Goal: Information Seeking & Learning: Learn about a topic

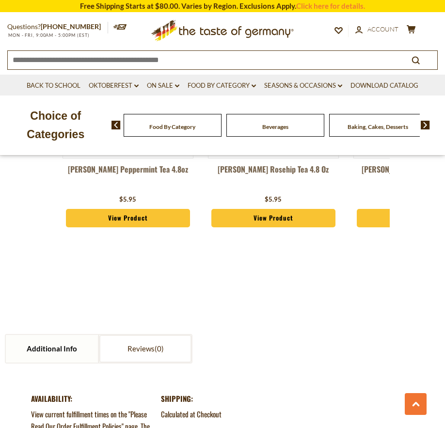
scroll to position [873, 0]
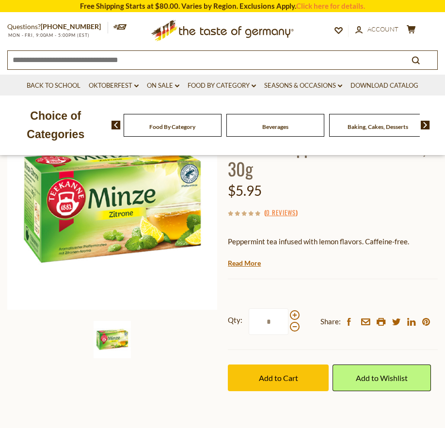
scroll to position [112, 0]
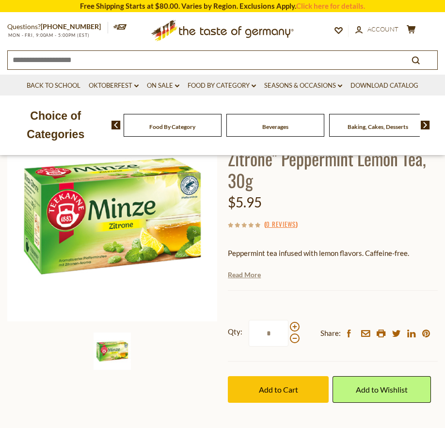
click at [260, 270] on link "Read More" at bounding box center [244, 275] width 33 height 10
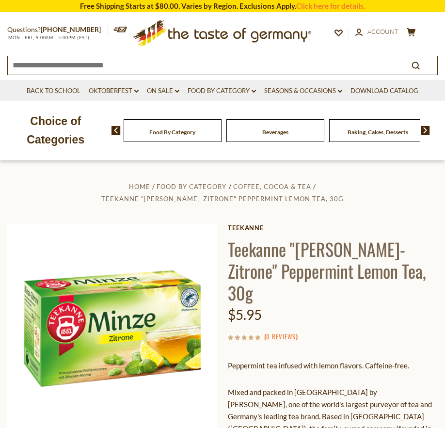
scroll to position [18, 0]
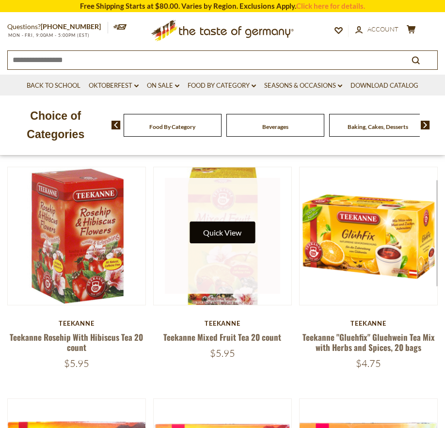
scroll to position [78, 0]
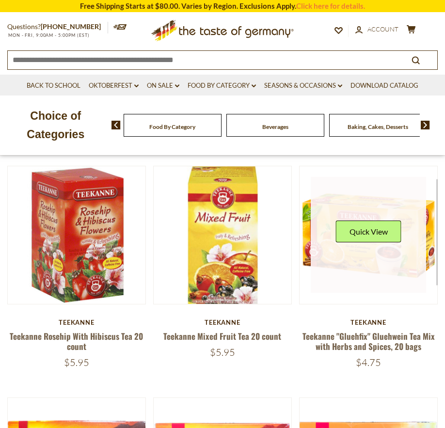
click at [357, 267] on link at bounding box center [369, 235] width 116 height 116
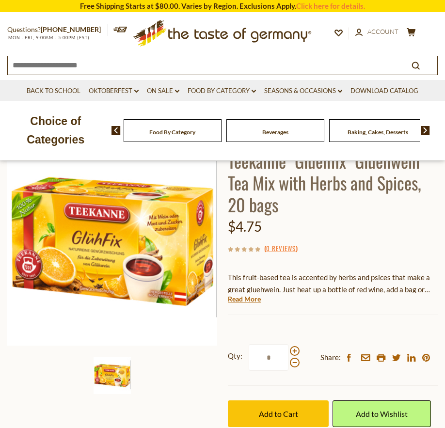
scroll to position [95, 0]
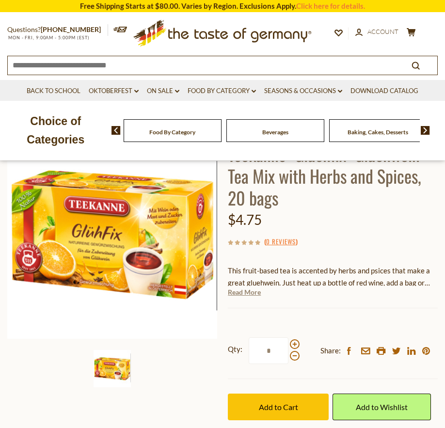
click at [248, 292] on link "Read More" at bounding box center [244, 292] width 33 height 10
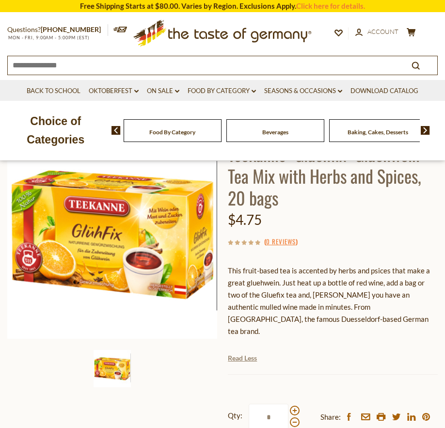
click at [249, 353] on link "Read Less" at bounding box center [242, 358] width 29 height 10
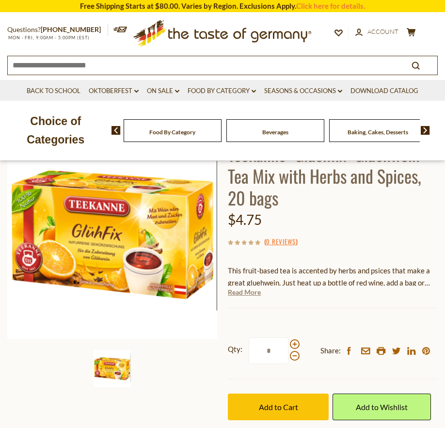
click at [247, 292] on link "Read More" at bounding box center [244, 292] width 33 height 10
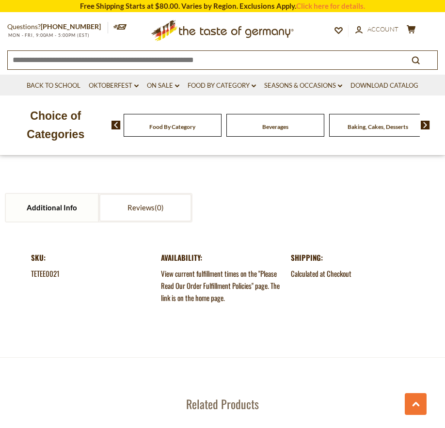
scroll to position [1120, 0]
